Goal: Find contact information: Find contact information

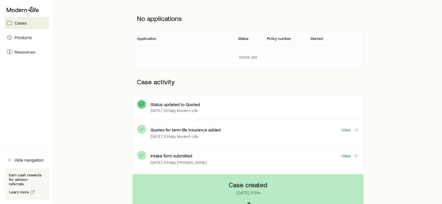
scroll to position [77, 0]
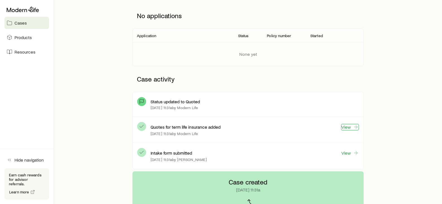
click at [343, 125] on link "View" at bounding box center [350, 127] width 18 height 6
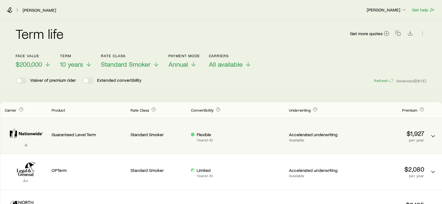
click at [414, 134] on p "$1,927" at bounding box center [386, 133] width 75 height 8
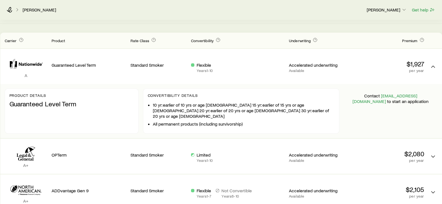
scroll to position [72, 0]
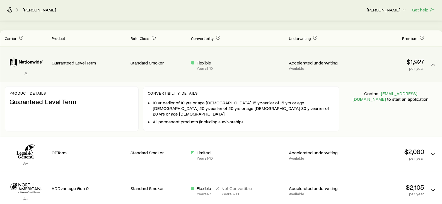
click at [389, 92] on link "[EMAIL_ADDRESS][DOMAIN_NAME]" at bounding box center [384, 96] width 65 height 11
click at [428, 94] on p "Contact [EMAIL_ADDRESS][DOMAIN_NAME] to start an application" at bounding box center [390, 96] width 85 height 11
click at [410, 64] on p "$1,927" at bounding box center [386, 62] width 75 height 8
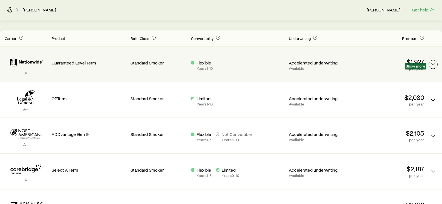
click at [432, 62] on icon "Term quotes" at bounding box center [432, 64] width 7 height 7
